Goal: Answer question/provide support

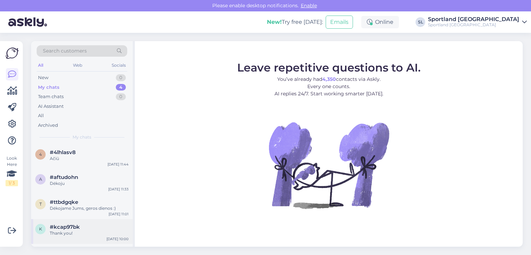
click at [87, 231] on div "Thank you!" at bounding box center [89, 233] width 79 height 6
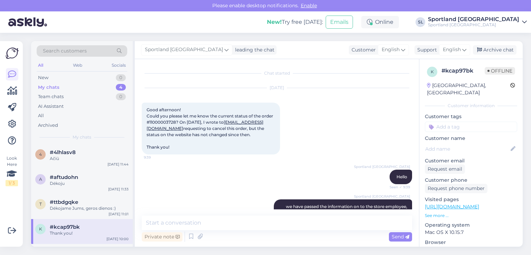
click at [166, 121] on span "Good afternoon! Could you please let me know the current status of the order #1…" at bounding box center [211, 128] width 128 height 43
copy span "11000003728"
click at [82, 213] on div "t #ttbdgqke Dėkojame Jums, geros dienos :) [DATE] 11:01" at bounding box center [82, 206] width 102 height 25
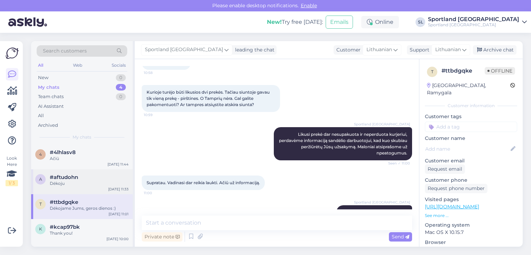
scroll to position [220, 0]
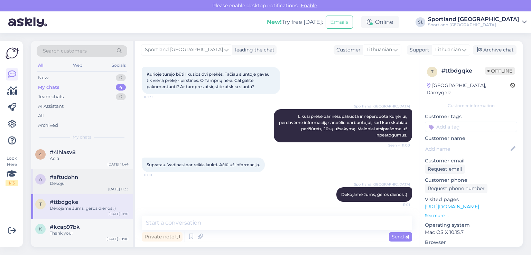
click at [97, 184] on div "Dėkoju" at bounding box center [89, 183] width 79 height 6
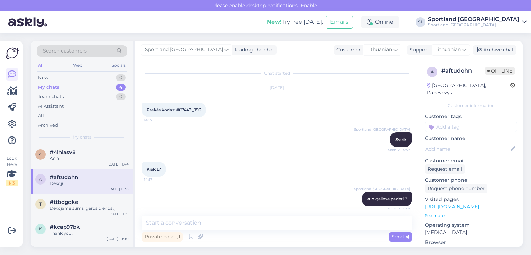
scroll to position [3249, 0]
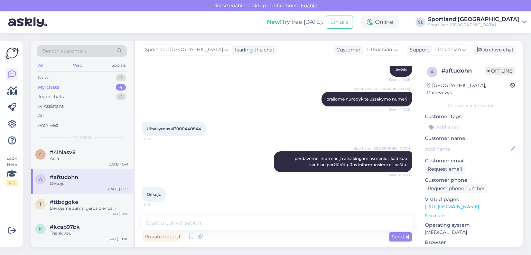
click at [197, 126] on span "Užsakymas #3000440844" at bounding box center [174, 128] width 55 height 5
copy div "3000440844 11:28"
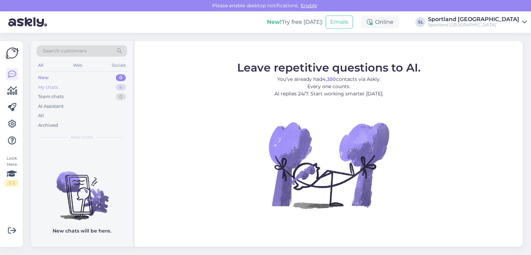
click at [77, 83] on div "My chats 4" at bounding box center [82, 88] width 91 height 10
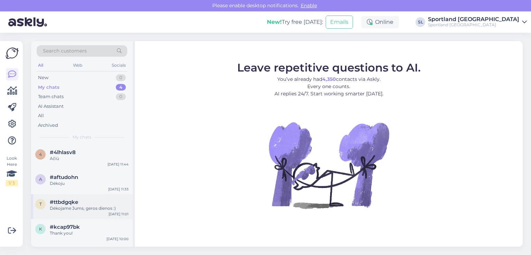
click at [68, 206] on div "Dėkojame Jums, geros dienos :)" at bounding box center [89, 208] width 79 height 6
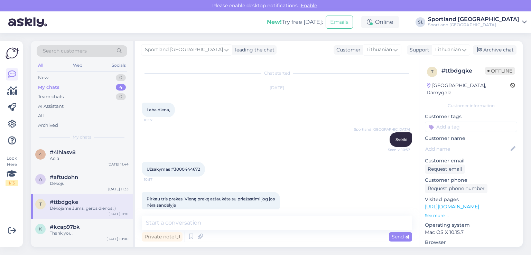
click at [195, 170] on span "Užsakymas #3000444672" at bounding box center [174, 169] width 54 height 5
copy span "3000444672"
click at [98, 168] on div "4 #4lhlasv8 Ačiū Oct 2 11:44" at bounding box center [82, 156] width 102 height 25
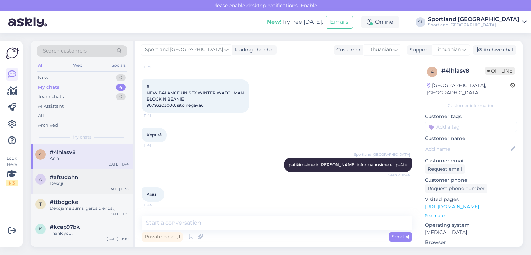
click at [97, 176] on div "#aftudohn" at bounding box center [89, 177] width 79 height 6
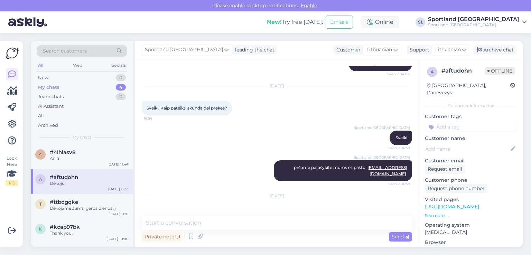
scroll to position [3249, 0]
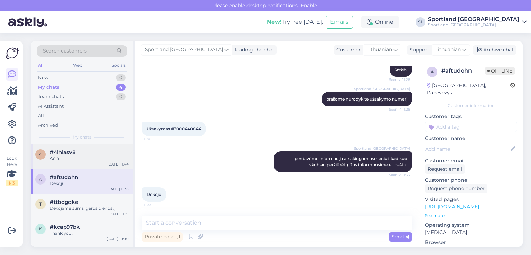
click at [82, 156] on div "Ačiū" at bounding box center [89, 159] width 79 height 6
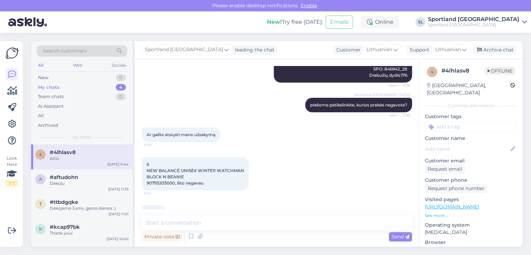
scroll to position [251, 0]
